Goal: Browse casually: Explore the website without a specific task or goal

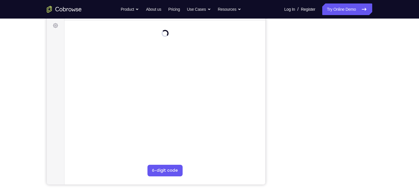
scroll to position [79, 0]
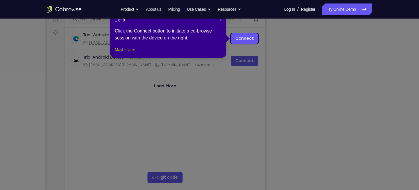
click at [118, 53] on button "Maybe later" at bounding box center [125, 49] width 20 height 7
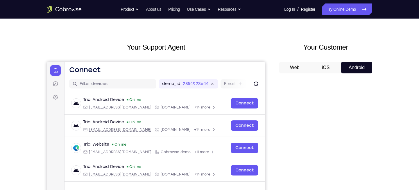
scroll to position [0, 0]
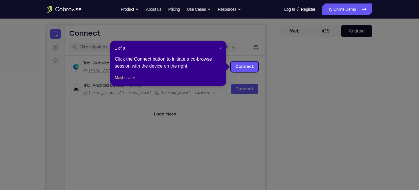
scroll to position [50, 0]
click at [220, 46] on span "×" at bounding box center [221, 48] width 2 height 5
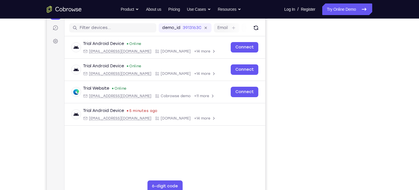
scroll to position [69, 0]
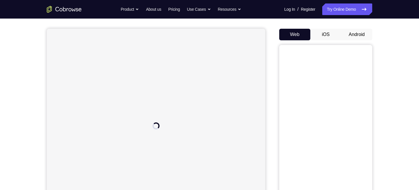
scroll to position [50, 0]
click at [358, 33] on button "Android" at bounding box center [356, 31] width 31 height 12
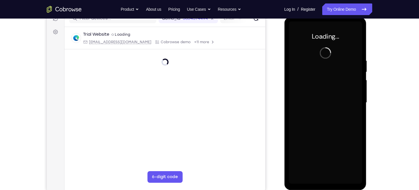
scroll to position [0, 0]
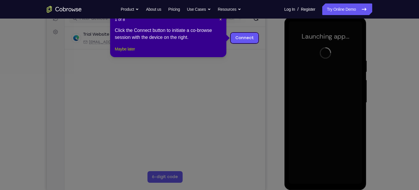
click at [134, 53] on button "Maybe later" at bounding box center [125, 49] width 20 height 7
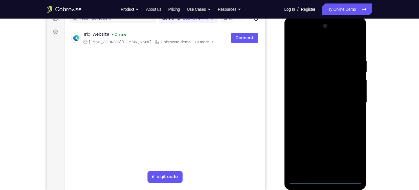
click at [325, 180] on div at bounding box center [325, 103] width 73 height 163
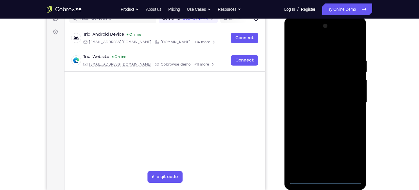
click at [354, 154] on div at bounding box center [325, 103] width 73 height 163
click at [308, 46] on div at bounding box center [325, 103] width 73 height 163
click at [349, 98] on div at bounding box center [325, 103] width 73 height 163
click at [317, 113] on div at bounding box center [325, 103] width 73 height 163
click at [306, 100] on div at bounding box center [325, 103] width 73 height 163
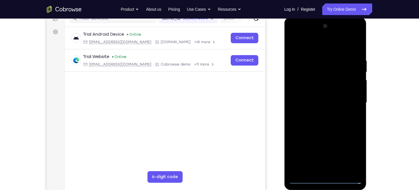
click at [306, 92] on div at bounding box center [325, 103] width 73 height 163
click at [318, 103] on div at bounding box center [325, 103] width 73 height 163
click at [319, 114] on div at bounding box center [325, 103] width 73 height 163
drag, startPoint x: 315, startPoint y: 46, endPoint x: 319, endPoint y: 11, distance: 35.4
click at [319, 17] on html "Online web based iOS Simulators and Android Emulators. Run iPhone, iPad, Mobile…" at bounding box center [325, 104] width 83 height 174
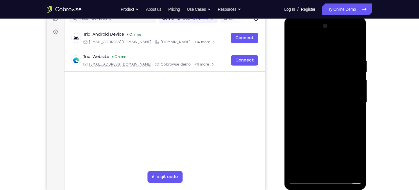
click at [305, 116] on div at bounding box center [325, 103] width 73 height 163
click at [314, 87] on div at bounding box center [325, 103] width 73 height 163
click at [323, 100] on div at bounding box center [325, 103] width 73 height 163
click at [327, 127] on div at bounding box center [325, 103] width 73 height 163
click at [356, 43] on div at bounding box center [325, 103] width 73 height 163
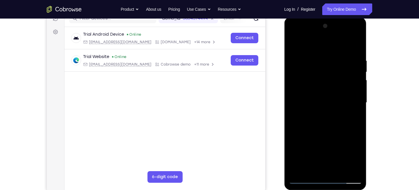
click at [295, 46] on div at bounding box center [325, 103] width 73 height 163
click at [313, 57] on div at bounding box center [325, 103] width 73 height 163
drag, startPoint x: 302, startPoint y: 83, endPoint x: 366, endPoint y: 88, distance: 64.1
click at [366, 88] on div at bounding box center [325, 103] width 82 height 173
click at [346, 169] on div at bounding box center [325, 103] width 73 height 163
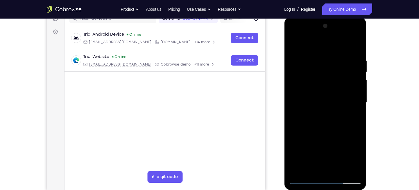
click at [356, 46] on div at bounding box center [325, 103] width 73 height 163
click at [338, 171] on div at bounding box center [325, 103] width 73 height 163
click at [312, 133] on div at bounding box center [325, 103] width 73 height 163
click at [312, 162] on div at bounding box center [325, 103] width 73 height 163
click at [306, 170] on div at bounding box center [325, 103] width 73 height 163
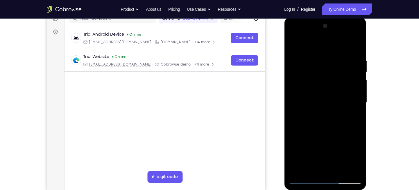
click at [295, 47] on div at bounding box center [325, 103] width 73 height 163
click at [307, 51] on div at bounding box center [325, 103] width 73 height 163
click at [319, 70] on div at bounding box center [325, 103] width 73 height 163
click at [315, 44] on div at bounding box center [325, 103] width 73 height 163
click at [317, 117] on div at bounding box center [325, 103] width 73 height 163
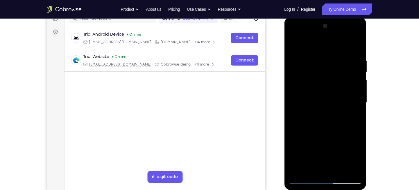
click at [295, 43] on div at bounding box center [325, 103] width 73 height 163
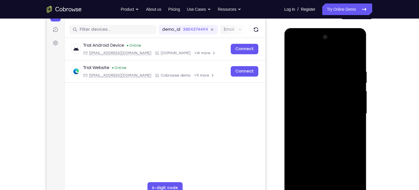
scroll to position [130, 0]
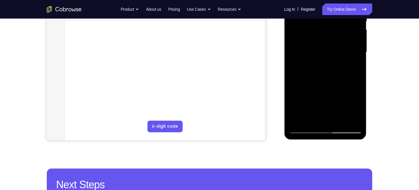
click at [341, 122] on div at bounding box center [325, 52] width 73 height 163
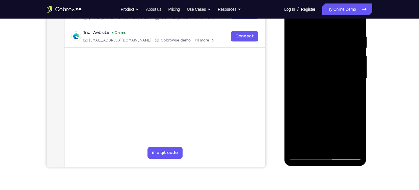
scroll to position [101, 0]
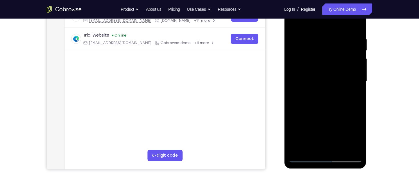
click at [322, 78] on div at bounding box center [325, 81] width 73 height 163
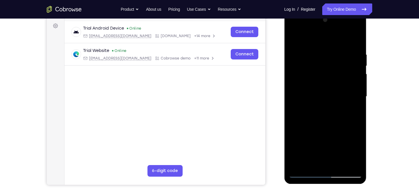
drag, startPoint x: 344, startPoint y: 81, endPoint x: 340, endPoint y: 129, distance: 48.1
click at [340, 129] on div at bounding box center [325, 96] width 73 height 163
drag, startPoint x: 341, startPoint y: 65, endPoint x: 335, endPoint y: 124, distance: 60.1
click at [335, 124] on div at bounding box center [325, 96] width 73 height 163
drag, startPoint x: 330, startPoint y: 122, endPoint x: 332, endPoint y: 114, distance: 8.3
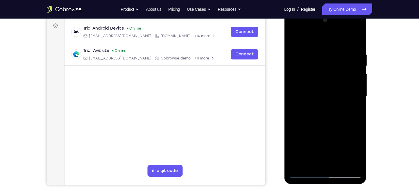
drag, startPoint x: 332, startPoint y: 114, endPoint x: 346, endPoint y: 130, distance: 21.0
click at [346, 130] on div at bounding box center [325, 96] width 73 height 163
drag, startPoint x: 345, startPoint y: 124, endPoint x: 345, endPoint y: 95, distance: 29.4
click at [345, 95] on div at bounding box center [325, 96] width 73 height 163
click at [334, 110] on div at bounding box center [325, 96] width 73 height 163
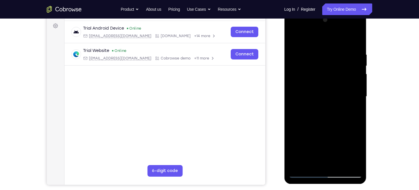
click at [312, 103] on div at bounding box center [325, 96] width 73 height 163
drag, startPoint x: 340, startPoint y: 129, endPoint x: 341, endPoint y: 82, distance: 47.1
click at [341, 82] on div at bounding box center [325, 96] width 73 height 163
click at [333, 96] on div at bounding box center [325, 96] width 73 height 163
click at [357, 87] on div at bounding box center [325, 96] width 73 height 163
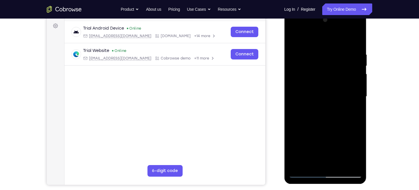
click at [356, 38] on div at bounding box center [325, 96] width 73 height 163
click at [333, 101] on div at bounding box center [325, 96] width 73 height 163
click at [310, 94] on div at bounding box center [325, 96] width 73 height 163
drag, startPoint x: 338, startPoint y: 147, endPoint x: 337, endPoint y: 60, distance: 87.2
click at [337, 60] on div at bounding box center [325, 96] width 73 height 163
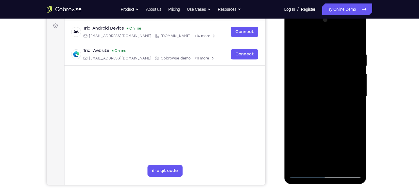
click at [317, 105] on div at bounding box center [325, 96] width 73 height 163
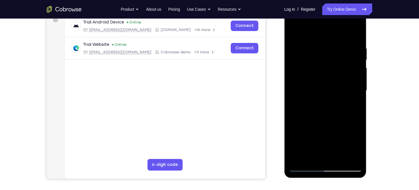
scroll to position [102, 0]
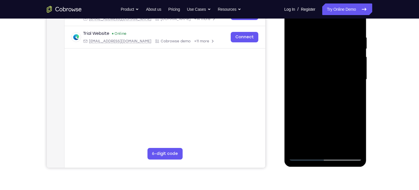
click at [292, 98] on div at bounding box center [325, 79] width 73 height 163
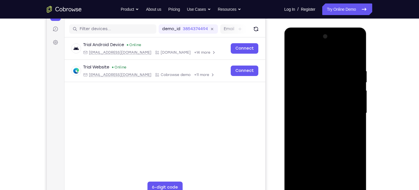
click at [293, 56] on div at bounding box center [325, 113] width 73 height 163
click at [306, 61] on div at bounding box center [325, 113] width 73 height 163
click at [320, 81] on div at bounding box center [325, 113] width 73 height 163
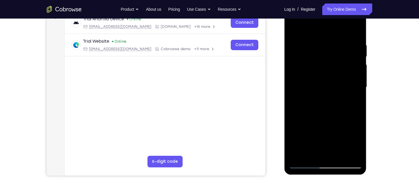
scroll to position [63, 0]
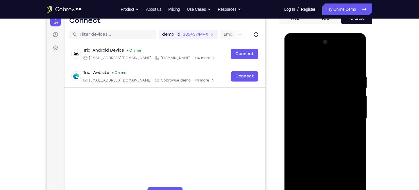
click at [322, 76] on div at bounding box center [325, 119] width 73 height 163
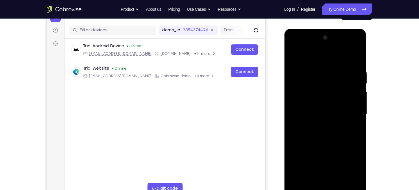
scroll to position [67, 0]
click at [293, 58] on div at bounding box center [325, 114] width 73 height 163
click at [295, 55] on div at bounding box center [325, 114] width 73 height 163
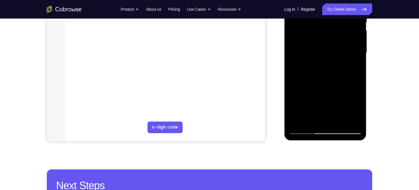
scroll to position [129, 0]
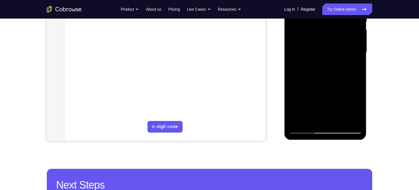
click at [314, 123] on div at bounding box center [325, 52] width 73 height 163
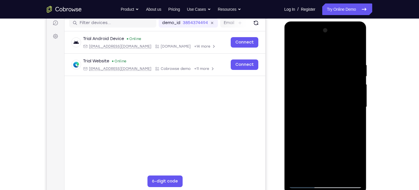
scroll to position [73, 0]
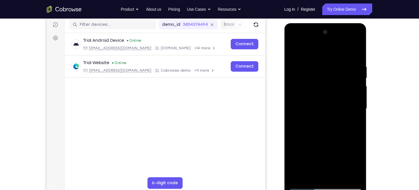
click at [317, 51] on div at bounding box center [325, 109] width 73 height 163
click at [315, 81] on div at bounding box center [325, 109] width 73 height 163
click at [342, 70] on div at bounding box center [325, 109] width 73 height 163
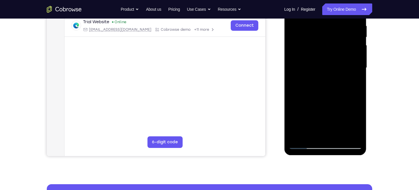
scroll to position [115, 0]
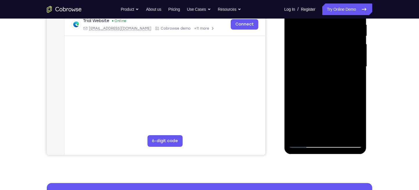
click at [306, 130] on div at bounding box center [325, 66] width 73 height 163
click at [353, 82] on div at bounding box center [325, 66] width 73 height 163
click at [305, 79] on div at bounding box center [325, 66] width 73 height 163
click at [353, 81] on div at bounding box center [325, 66] width 73 height 163
click at [305, 82] on div at bounding box center [325, 66] width 73 height 163
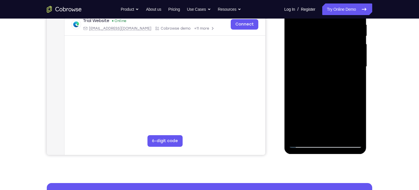
click at [333, 81] on div at bounding box center [325, 66] width 73 height 163
click at [352, 82] on div at bounding box center [325, 66] width 73 height 163
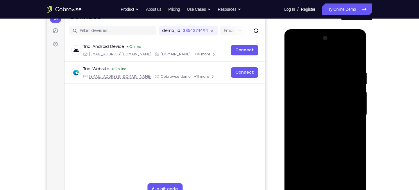
drag, startPoint x: 298, startPoint y: 113, endPoint x: 293, endPoint y: 57, distance: 55.8
click at [293, 57] on div at bounding box center [325, 115] width 73 height 163
click at [315, 122] on div at bounding box center [325, 115] width 73 height 163
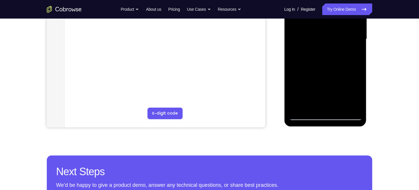
scroll to position [117, 0]
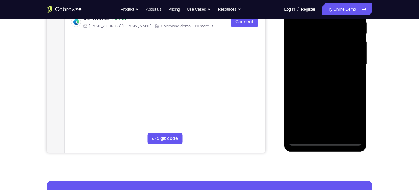
click at [338, 94] on div at bounding box center [325, 64] width 73 height 163
click at [335, 92] on div at bounding box center [325, 64] width 73 height 163
click at [313, 85] on div at bounding box center [325, 64] width 73 height 163
click at [304, 130] on div at bounding box center [325, 64] width 73 height 163
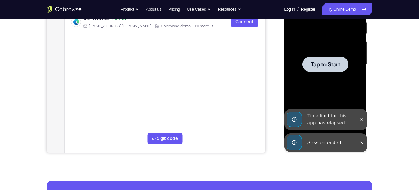
click at [317, 146] on div "Session ended" at bounding box center [330, 143] width 51 height 12
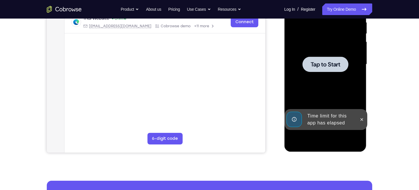
click at [323, 122] on div "Time limit for this app has elapsed" at bounding box center [330, 119] width 51 height 19
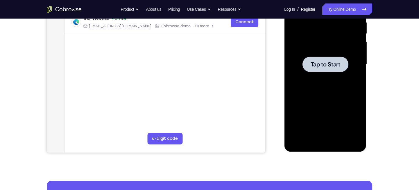
click at [330, 92] on div at bounding box center [325, 64] width 73 height 163
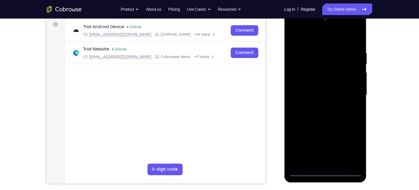
scroll to position [112, 0]
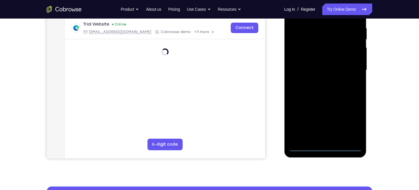
click at [327, 148] on div at bounding box center [325, 70] width 73 height 163
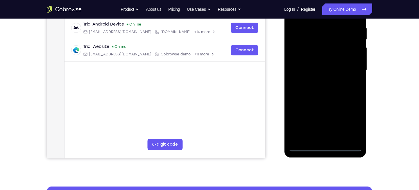
click at [349, 121] on div at bounding box center [325, 70] width 73 height 163
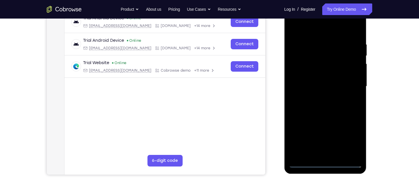
scroll to position [93, 0]
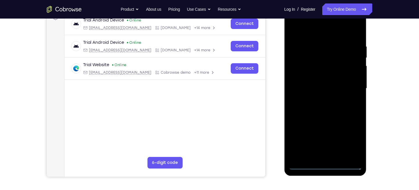
click at [306, 32] on div at bounding box center [325, 88] width 73 height 163
click at [350, 86] on div at bounding box center [325, 88] width 73 height 163
click at [318, 100] on div at bounding box center [325, 88] width 73 height 163
click at [314, 83] on div at bounding box center [325, 88] width 73 height 163
click at [299, 79] on div at bounding box center [325, 88] width 73 height 163
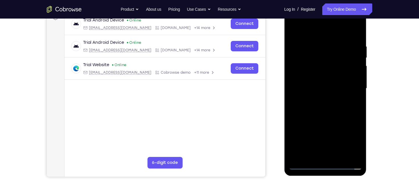
click at [317, 89] on div at bounding box center [325, 88] width 73 height 163
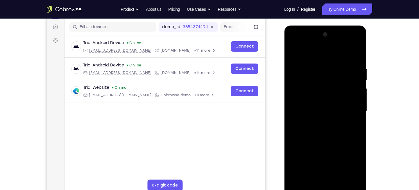
scroll to position [89, 0]
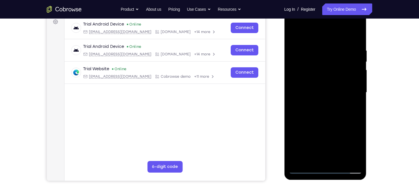
drag, startPoint x: 322, startPoint y: 37, endPoint x: 306, endPoint y: -40, distance: 78.3
click at [306, 7] on html "Online web based iOS Simulators and Android Emulators. Run iPhone, iPad, Mobile…" at bounding box center [325, 94] width 83 height 174
click at [355, 43] on div at bounding box center [325, 92] width 73 height 163
click at [352, 107] on div at bounding box center [325, 92] width 73 height 163
click at [357, 106] on div at bounding box center [325, 92] width 73 height 163
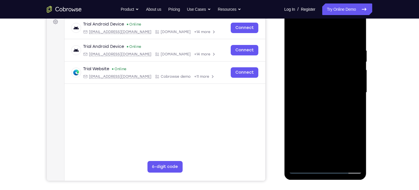
click at [358, 107] on div at bounding box center [325, 92] width 73 height 163
click at [358, 106] on div at bounding box center [325, 92] width 73 height 163
click at [287, 105] on div at bounding box center [325, 93] width 82 height 173
click at [291, 107] on div at bounding box center [325, 92] width 73 height 163
click at [360, 108] on div at bounding box center [325, 92] width 73 height 163
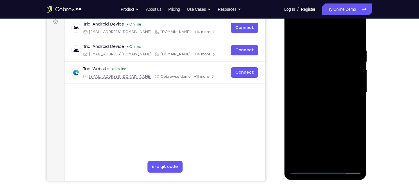
click at [359, 107] on div at bounding box center [325, 92] width 73 height 163
click at [358, 107] on div at bounding box center [325, 92] width 73 height 163
click at [357, 106] on div at bounding box center [325, 92] width 73 height 163
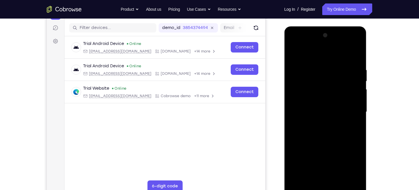
click at [333, 66] on div at bounding box center [325, 112] width 73 height 163
click at [342, 129] on div at bounding box center [325, 112] width 73 height 163
click at [351, 119] on div at bounding box center [325, 112] width 73 height 163
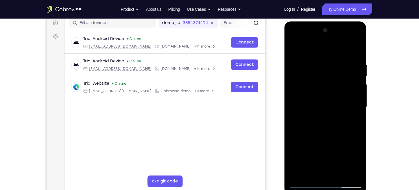
scroll to position [74, 0]
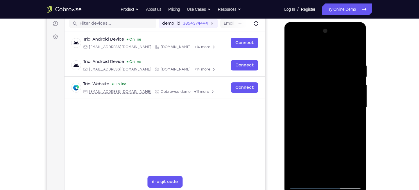
click at [298, 104] on div at bounding box center [325, 107] width 73 height 163
click at [351, 115] on div at bounding box center [325, 107] width 73 height 163
click at [352, 116] on div at bounding box center [325, 107] width 73 height 163
click at [358, 110] on div at bounding box center [325, 107] width 73 height 163
click at [355, 50] on div at bounding box center [325, 107] width 73 height 163
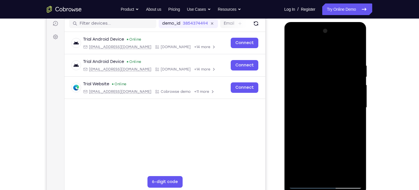
scroll to position [98, 0]
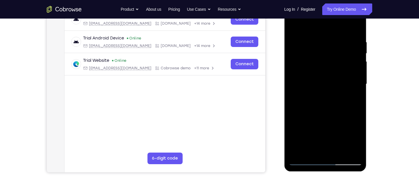
click at [339, 153] on div at bounding box center [325, 84] width 73 height 163
click at [317, 116] on div at bounding box center [325, 84] width 73 height 163
click at [311, 94] on div at bounding box center [325, 84] width 73 height 163
click at [353, 101] on div at bounding box center [325, 84] width 73 height 163
click at [312, 98] on div at bounding box center [325, 84] width 73 height 163
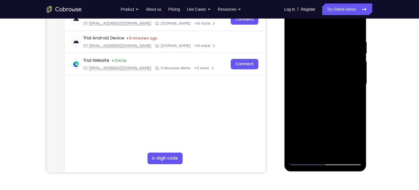
click at [329, 99] on div at bounding box center [325, 84] width 73 height 163
click at [311, 152] on div at bounding box center [325, 84] width 73 height 163
click at [342, 117] on div at bounding box center [325, 84] width 73 height 163
click at [354, 94] on div at bounding box center [325, 84] width 73 height 163
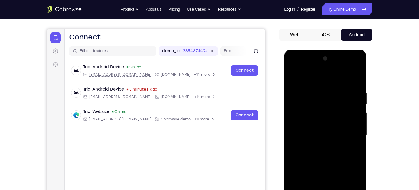
scroll to position [46, 0]
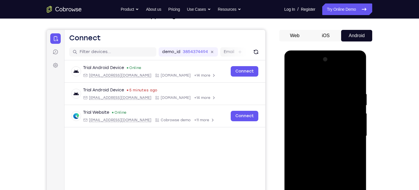
click at [294, 80] on div at bounding box center [325, 136] width 73 height 163
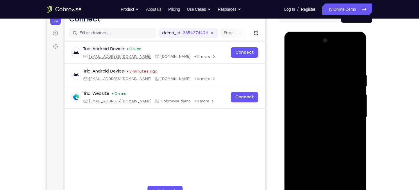
scroll to position [64, 0]
click at [315, 117] on div at bounding box center [325, 117] width 73 height 163
click at [352, 132] on div at bounding box center [325, 117] width 73 height 163
click at [293, 60] on div at bounding box center [325, 117] width 73 height 163
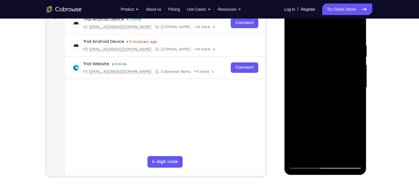
click at [313, 160] on div at bounding box center [325, 87] width 73 height 163
click at [313, 153] on div at bounding box center [325, 87] width 73 height 163
click at [354, 101] on div at bounding box center [325, 87] width 73 height 163
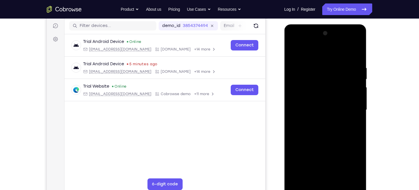
scroll to position [70, 0]
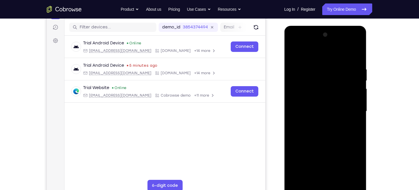
click at [292, 53] on div at bounding box center [325, 111] width 73 height 163
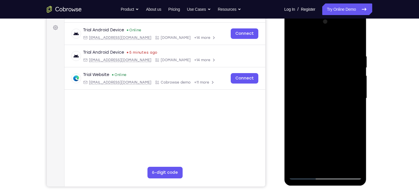
scroll to position [49, 0]
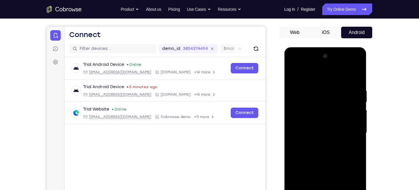
click at [295, 73] on div at bounding box center [325, 133] width 73 height 163
drag, startPoint x: 345, startPoint y: 94, endPoint x: 294, endPoint y: 93, distance: 50.6
click at [294, 93] on div at bounding box center [325, 133] width 73 height 163
drag, startPoint x: 350, startPoint y: 87, endPoint x: 331, endPoint y: 86, distance: 18.7
click at [331, 86] on div at bounding box center [325, 133] width 73 height 163
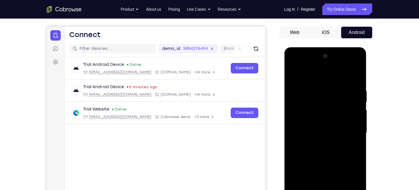
click at [308, 87] on div at bounding box center [325, 133] width 73 height 163
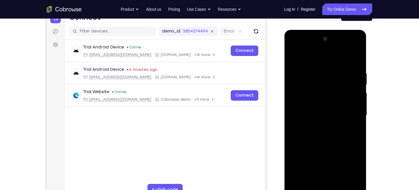
scroll to position [67, 0]
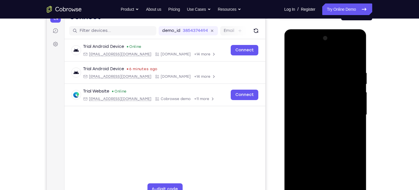
click at [357, 58] on div at bounding box center [325, 115] width 73 height 163
drag, startPoint x: 347, startPoint y: 71, endPoint x: 302, endPoint y: 67, distance: 44.7
click at [302, 67] on div at bounding box center [325, 115] width 73 height 163
drag, startPoint x: 345, startPoint y: 69, endPoint x: 311, endPoint y: 65, distance: 33.9
click at [311, 65] on div at bounding box center [325, 115] width 73 height 163
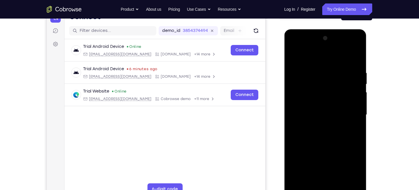
drag, startPoint x: 349, startPoint y: 76, endPoint x: 316, endPoint y: 70, distance: 33.6
click at [316, 70] on div at bounding box center [325, 115] width 73 height 163
drag, startPoint x: 345, startPoint y: 69, endPoint x: 308, endPoint y: 63, distance: 38.2
click at [308, 63] on div at bounding box center [325, 115] width 73 height 163
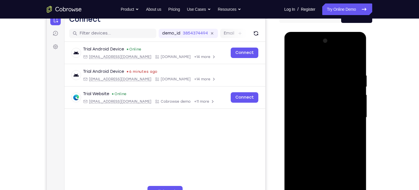
scroll to position [63, 0]
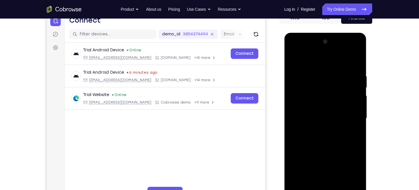
drag, startPoint x: 350, startPoint y: 71, endPoint x: 304, endPoint y: 68, distance: 46.9
click at [304, 68] on div at bounding box center [325, 118] width 73 height 163
drag, startPoint x: 309, startPoint y: 76, endPoint x: 340, endPoint y: 75, distance: 30.6
click at [340, 75] on div at bounding box center [325, 118] width 73 height 163
click at [356, 59] on div at bounding box center [325, 118] width 73 height 163
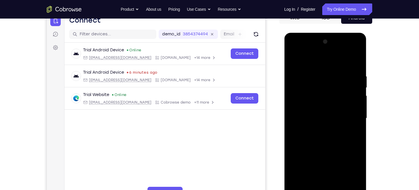
scroll to position [68, 0]
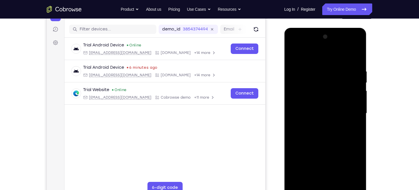
click at [311, 81] on div at bounding box center [325, 113] width 73 height 163
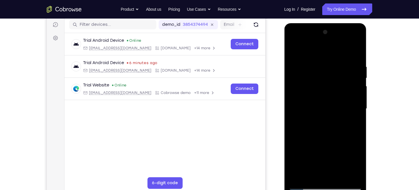
scroll to position [73, 0]
click at [293, 47] on div at bounding box center [325, 108] width 73 height 163
click at [296, 106] on div at bounding box center [325, 108] width 73 height 163
click at [298, 104] on div at bounding box center [325, 108] width 73 height 163
click at [353, 91] on div at bounding box center [325, 108] width 73 height 163
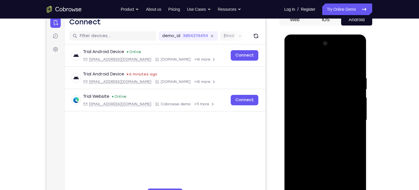
scroll to position [61, 0]
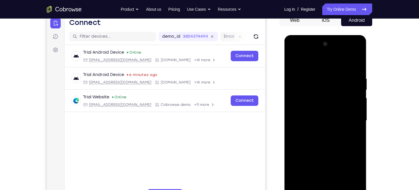
click at [359, 44] on div at bounding box center [325, 121] width 73 height 163
click at [297, 64] on div at bounding box center [325, 121] width 73 height 163
click at [301, 129] on div at bounding box center [325, 121] width 73 height 163
click at [294, 65] on div at bounding box center [325, 121] width 73 height 163
click at [298, 85] on div at bounding box center [325, 121] width 73 height 163
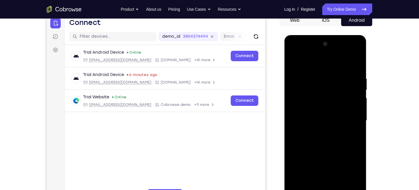
click at [299, 80] on div at bounding box center [325, 121] width 73 height 163
click at [295, 62] on div at bounding box center [325, 121] width 73 height 163
click at [296, 100] on div at bounding box center [325, 121] width 73 height 163
click at [301, 129] on div at bounding box center [325, 121] width 73 height 163
click at [297, 63] on div at bounding box center [325, 121] width 73 height 163
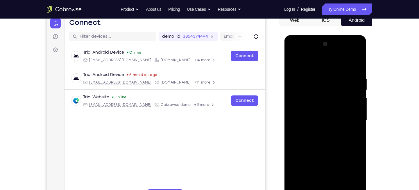
click at [297, 63] on div at bounding box center [325, 121] width 73 height 163
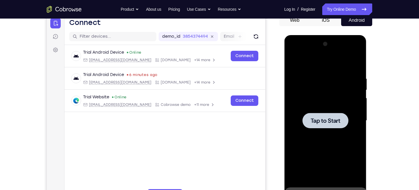
click at [306, 136] on div at bounding box center [325, 121] width 73 height 163
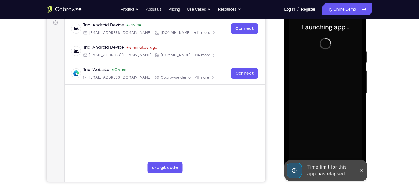
scroll to position [89, 0]
click at [311, 164] on div "Time limit for this app has elapsed" at bounding box center [330, 170] width 51 height 19
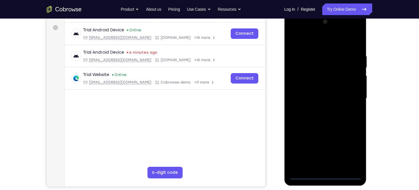
scroll to position [83, 0]
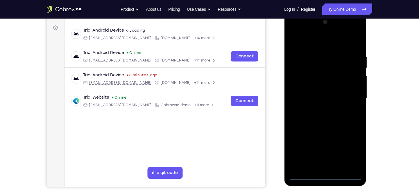
click at [327, 174] on div at bounding box center [325, 98] width 73 height 163
click at [325, 176] on div at bounding box center [325, 98] width 73 height 163
click at [349, 152] on div at bounding box center [325, 98] width 73 height 163
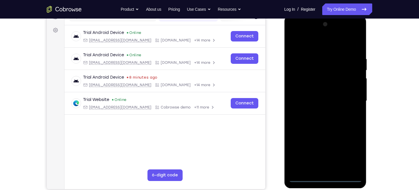
scroll to position [81, 0]
click at [321, 47] on div at bounding box center [325, 101] width 73 height 163
click at [352, 100] on div at bounding box center [325, 101] width 73 height 163
click at [317, 112] on div at bounding box center [325, 101] width 73 height 163
click at [311, 93] on div at bounding box center [325, 101] width 73 height 163
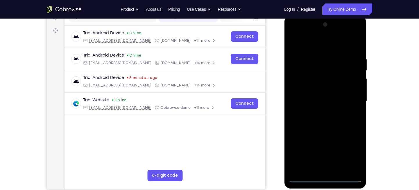
click at [303, 90] on div at bounding box center [325, 101] width 73 height 163
click at [322, 100] on div at bounding box center [325, 101] width 73 height 163
click at [324, 122] on div at bounding box center [325, 101] width 73 height 163
click at [325, 122] on div at bounding box center [325, 101] width 73 height 163
drag, startPoint x: 329, startPoint y: 44, endPoint x: 327, endPoint y: 3, distance: 40.5
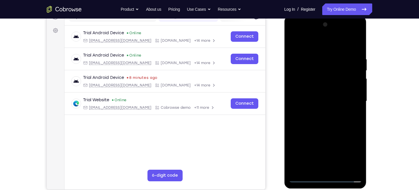
click at [327, 16] on html "Online web based iOS Simulators and Android Emulators. Run iPhone, iPad, Mobile…" at bounding box center [325, 103] width 83 height 174
click at [355, 108] on div at bounding box center [325, 101] width 73 height 163
click at [326, 127] on div at bounding box center [325, 101] width 73 height 163
click at [356, 42] on div at bounding box center [325, 101] width 73 height 163
drag, startPoint x: 320, startPoint y: 144, endPoint x: 322, endPoint y: 80, distance: 64.0
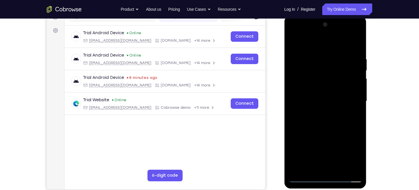
click at [322, 80] on div at bounding box center [325, 101] width 73 height 163
click at [307, 145] on div at bounding box center [325, 101] width 73 height 163
drag, startPoint x: 307, startPoint y: 72, endPoint x: 314, endPoint y: 133, distance: 60.6
click at [314, 133] on div at bounding box center [325, 101] width 73 height 163
click at [297, 57] on div at bounding box center [325, 101] width 73 height 163
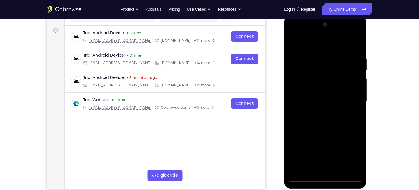
click at [356, 44] on div at bounding box center [325, 101] width 73 height 163
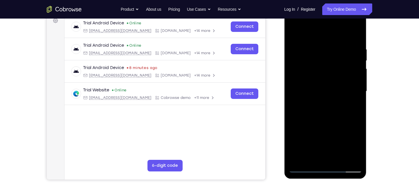
click at [295, 83] on div at bounding box center [325, 91] width 73 height 163
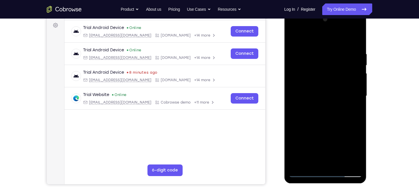
scroll to position [85, 0]
click at [347, 74] on div at bounding box center [325, 96] width 73 height 163
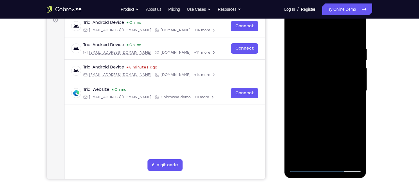
scroll to position [91, 0]
click at [347, 74] on div at bounding box center [325, 90] width 73 height 163
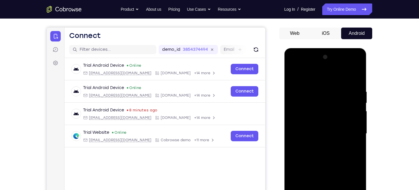
scroll to position [58, 0]
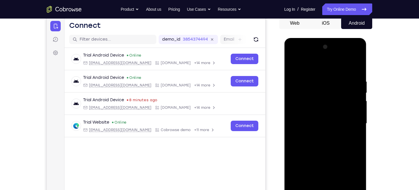
click at [349, 99] on div at bounding box center [325, 123] width 73 height 163
click at [348, 123] on div at bounding box center [325, 123] width 73 height 163
click at [350, 110] on div at bounding box center [325, 123] width 73 height 163
click at [350, 96] on div at bounding box center [325, 123] width 73 height 163
click at [353, 99] on div at bounding box center [325, 123] width 73 height 163
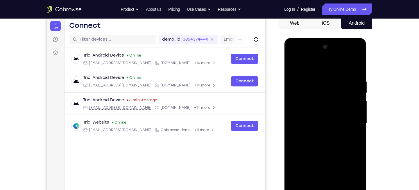
click at [351, 107] on div at bounding box center [325, 123] width 73 height 163
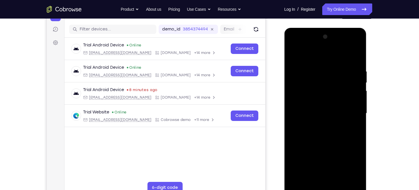
scroll to position [69, 0]
click at [292, 93] on div at bounding box center [325, 113] width 73 height 163
click at [356, 83] on div at bounding box center [325, 113] width 73 height 163
click at [357, 103] on div at bounding box center [325, 113] width 73 height 163
click at [357, 117] on div at bounding box center [325, 113] width 73 height 163
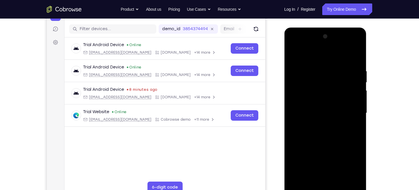
click at [355, 116] on div at bounding box center [325, 113] width 73 height 163
click at [356, 117] on div at bounding box center [325, 113] width 73 height 163
click at [358, 40] on div at bounding box center [325, 113] width 73 height 163
click at [293, 54] on div at bounding box center [325, 113] width 73 height 163
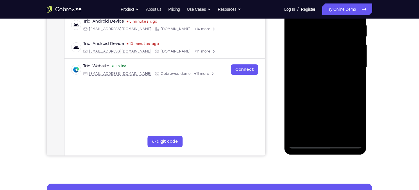
scroll to position [115, 0]
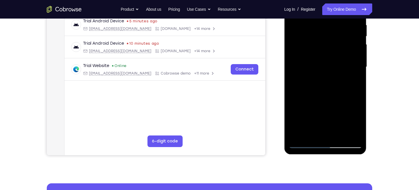
click at [340, 133] on div at bounding box center [325, 67] width 73 height 163
click at [323, 102] on div at bounding box center [325, 67] width 73 height 163
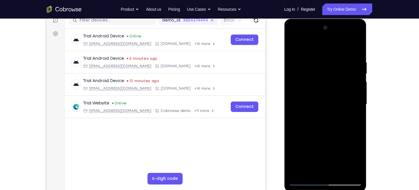
scroll to position [77, 0]
click at [296, 46] on div at bounding box center [325, 105] width 73 height 163
click at [359, 47] on div at bounding box center [325, 105] width 73 height 163
drag, startPoint x: 319, startPoint y: 140, endPoint x: 326, endPoint y: 85, distance: 54.8
click at [326, 85] on div at bounding box center [325, 105] width 73 height 163
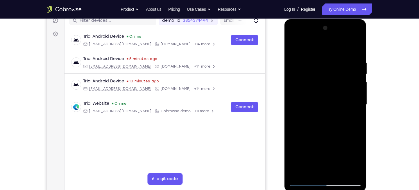
drag, startPoint x: 313, startPoint y: 149, endPoint x: 315, endPoint y: 124, distance: 24.8
click at [315, 124] on div at bounding box center [325, 105] width 73 height 163
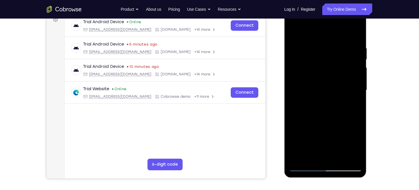
scroll to position [95, 0]
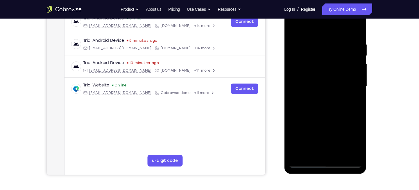
click at [297, 129] on div at bounding box center [325, 86] width 73 height 163
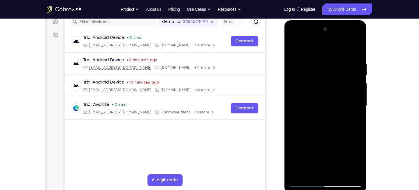
click at [303, 48] on div at bounding box center [325, 106] width 73 height 163
click at [293, 90] on div at bounding box center [325, 106] width 73 height 163
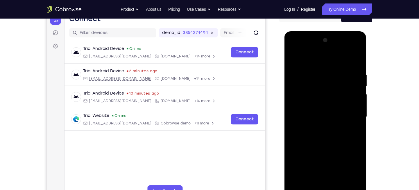
scroll to position [67, 0]
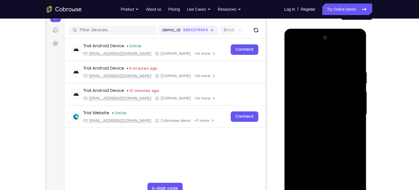
click at [356, 38] on div at bounding box center [325, 114] width 73 height 163
click at [291, 99] on div at bounding box center [325, 114] width 73 height 163
click at [352, 101] on div at bounding box center [325, 114] width 73 height 163
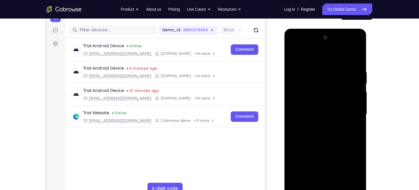
click at [352, 101] on div at bounding box center [325, 114] width 73 height 163
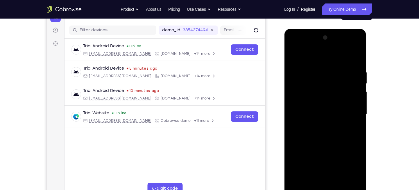
click at [352, 101] on div at bounding box center [325, 114] width 73 height 163
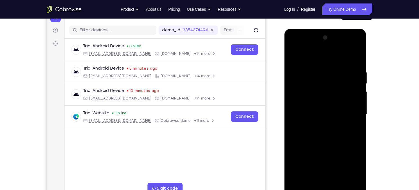
click at [352, 101] on div at bounding box center [325, 114] width 73 height 163
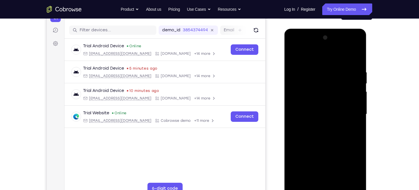
click at [352, 101] on div at bounding box center [325, 114] width 73 height 163
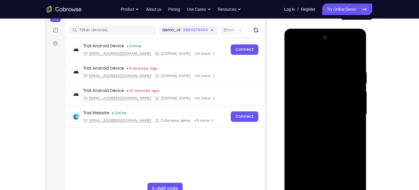
click at [352, 101] on div at bounding box center [325, 114] width 73 height 163
click at [358, 39] on div at bounding box center [325, 114] width 73 height 163
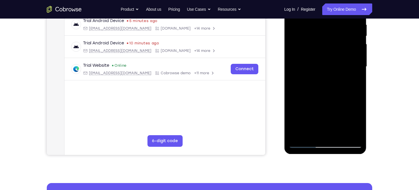
click at [299, 136] on div at bounding box center [325, 66] width 73 height 163
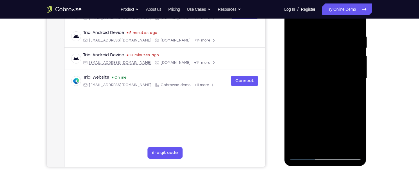
scroll to position [102, 0]
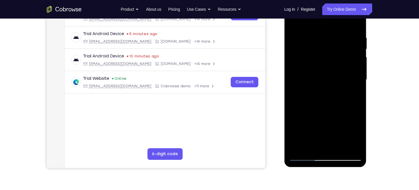
click at [357, 22] on div at bounding box center [325, 80] width 73 height 163
drag, startPoint x: 327, startPoint y: 123, endPoint x: 327, endPoint y: 100, distance: 23.0
click at [327, 100] on div at bounding box center [325, 80] width 73 height 163
click at [309, 98] on div at bounding box center [325, 80] width 73 height 163
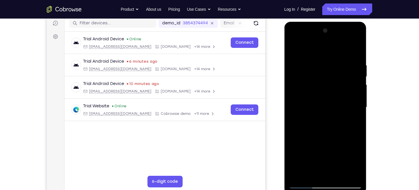
scroll to position [74, 0]
drag, startPoint x: 329, startPoint y: 98, endPoint x: 328, endPoint y: 128, distance: 30.5
click at [328, 128] on div at bounding box center [325, 107] width 73 height 163
click at [328, 68] on div at bounding box center [325, 107] width 73 height 163
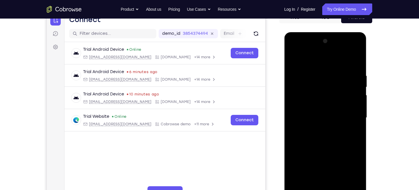
scroll to position [73, 0]
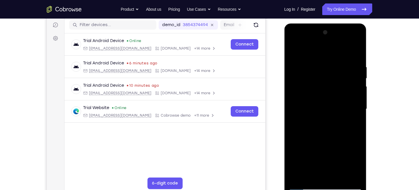
click at [295, 51] on div at bounding box center [325, 109] width 73 height 163
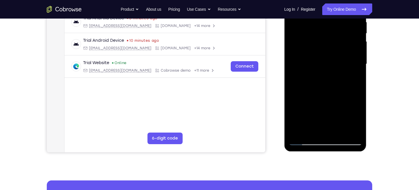
scroll to position [117, 0]
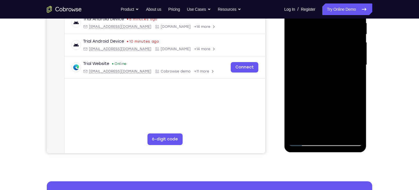
drag, startPoint x: 326, startPoint y: 116, endPoint x: 331, endPoint y: 77, distance: 39.3
click at [331, 77] on div at bounding box center [325, 65] width 73 height 163
click at [316, 90] on div at bounding box center [325, 65] width 73 height 163
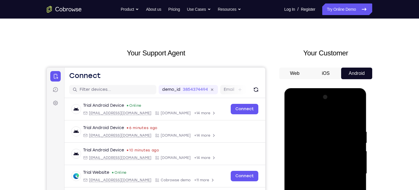
scroll to position [0, 0]
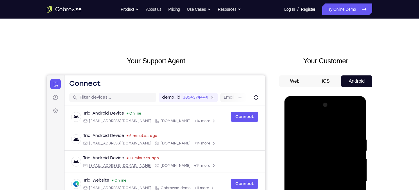
drag, startPoint x: 308, startPoint y: 136, endPoint x: 314, endPoint y: 164, distance: 28.7
click at [314, 164] on div at bounding box center [325, 182] width 73 height 163
click at [299, 129] on div at bounding box center [325, 182] width 73 height 163
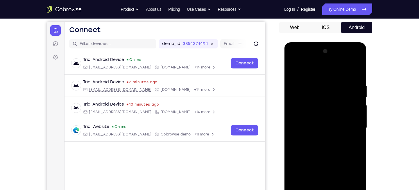
scroll to position [54, 0]
click at [356, 96] on div at bounding box center [325, 128] width 73 height 163
click at [353, 102] on div at bounding box center [325, 128] width 73 height 163
click at [356, 72] on div at bounding box center [325, 128] width 73 height 163
click at [294, 70] on div at bounding box center [325, 128] width 73 height 163
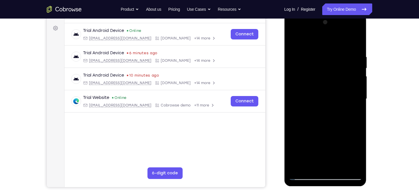
scroll to position [83, 0]
drag, startPoint x: 317, startPoint y: 79, endPoint x: 316, endPoint y: 70, distance: 9.1
click at [316, 70] on div at bounding box center [325, 98] width 73 height 163
drag, startPoint x: 315, startPoint y: 133, endPoint x: 325, endPoint y: 40, distance: 94.1
click at [325, 40] on div at bounding box center [325, 98] width 73 height 163
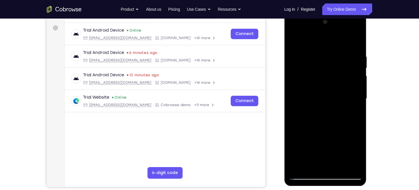
drag, startPoint x: 321, startPoint y: 119, endPoint x: 317, endPoint y: 39, distance: 80.6
click at [317, 39] on div at bounding box center [325, 98] width 73 height 163
drag, startPoint x: 314, startPoint y: 127, endPoint x: 316, endPoint y: 112, distance: 15.8
click at [316, 112] on div at bounding box center [325, 98] width 73 height 163
click at [308, 67] on div at bounding box center [325, 98] width 73 height 163
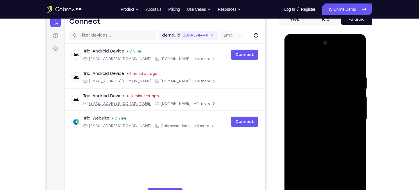
scroll to position [63, 0]
drag, startPoint x: 321, startPoint y: 101, endPoint x: 324, endPoint y: 119, distance: 18.4
click at [324, 119] on div at bounding box center [325, 119] width 73 height 163
click at [329, 114] on div at bounding box center [325, 119] width 73 height 163
click at [308, 79] on div at bounding box center [325, 119] width 73 height 163
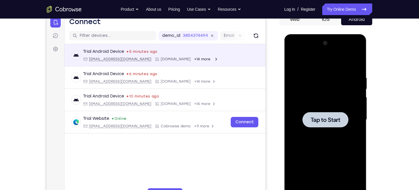
scroll to position [53, 0]
